Goal: Find specific page/section: Find specific page/section

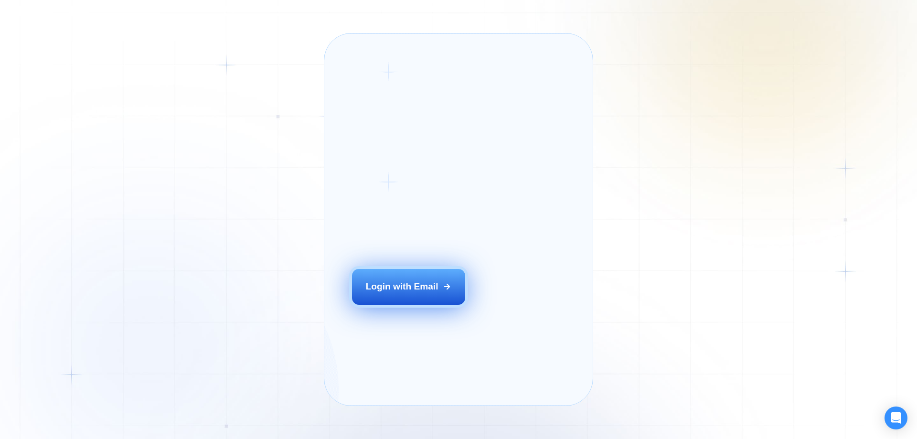
click at [378, 293] on div "Login with Email" at bounding box center [402, 287] width 73 height 12
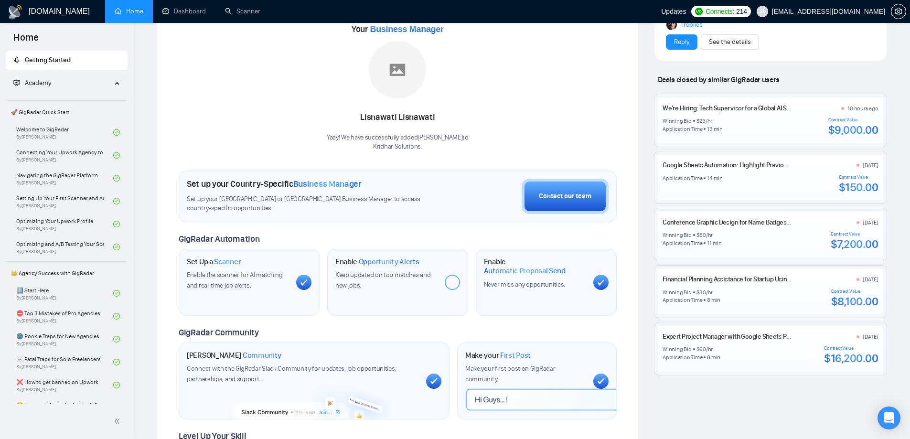
scroll to position [143, 0]
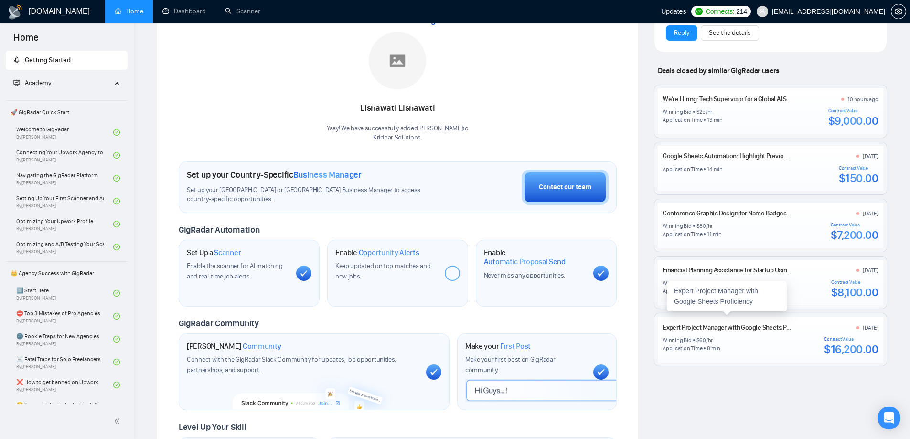
click at [722, 324] on link "Expert Project Manager with Google Sheets Proficiency" at bounding box center [738, 328] width 151 height 8
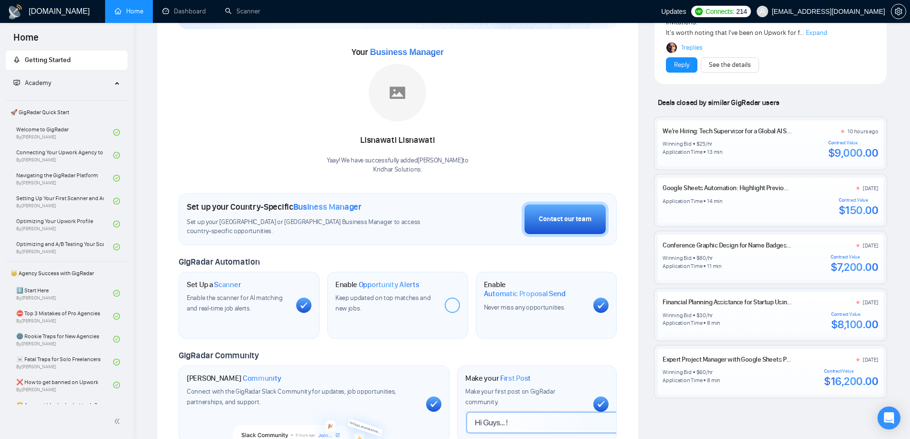
scroll to position [96, 0]
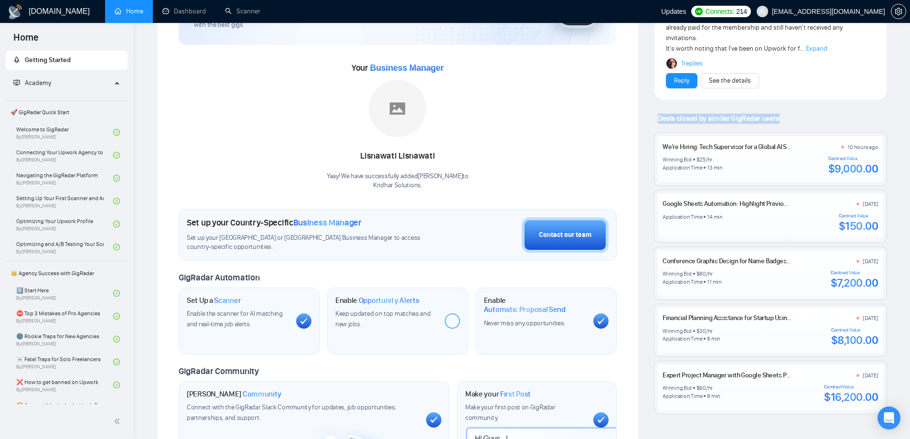
drag, startPoint x: 652, startPoint y: 109, endPoint x: 784, endPoint y: 106, distance: 132.4
click at [784, 106] on div "Latest Posts from the GigRadar Community 17 hours ago [PERSON_NAME] Slack Commu…" at bounding box center [771, 260] width 248 height 635
click at [785, 114] on div "Deals closed by similar GigRadar users" at bounding box center [770, 119] width 233 height 10
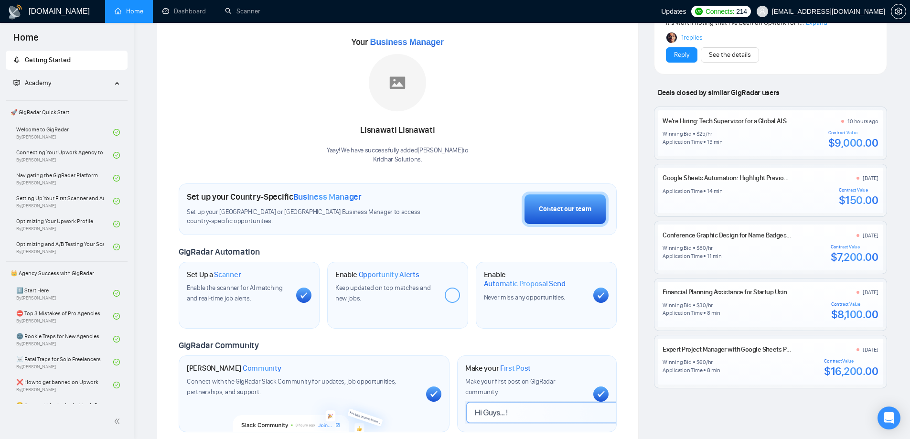
scroll to position [0, 0]
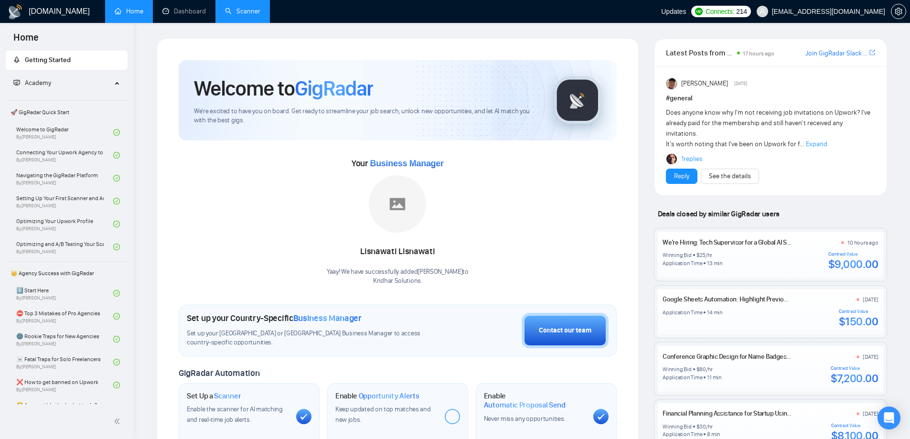
click at [245, 15] on link "Scanner" at bounding box center [242, 11] width 35 height 8
